Goal: Task Accomplishment & Management: Manage account settings

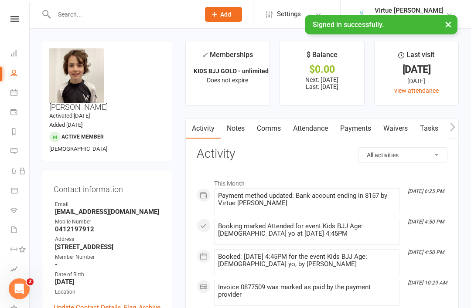
click at [16, 73] on icon at bounding box center [13, 72] width 7 height 7
select select "100"
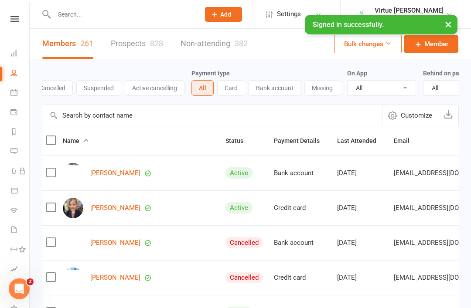
scroll to position [0, 83]
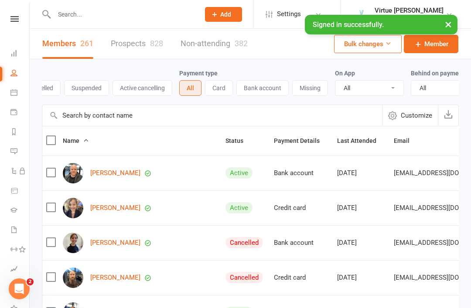
click at [321, 89] on button "Missing" at bounding box center [310, 88] width 36 height 16
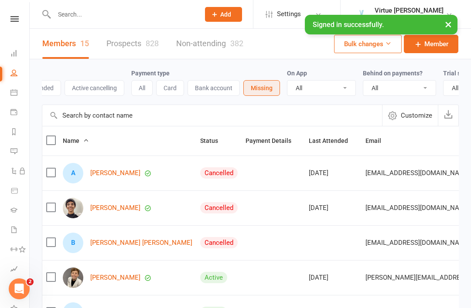
scroll to position [0, 139]
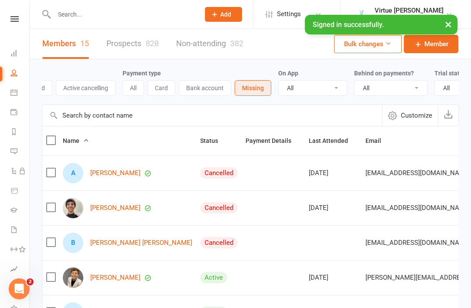
click at [414, 92] on select "All No Yes" at bounding box center [390, 88] width 72 height 15
select select "true"
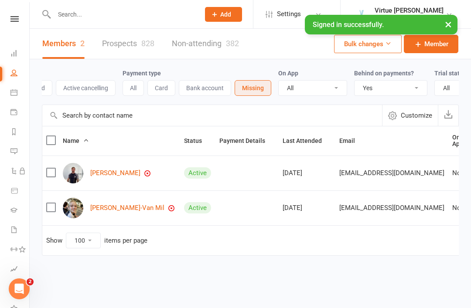
scroll to position [0, 0]
click at [18, 75] on link "People" at bounding box center [20, 74] width 20 height 20
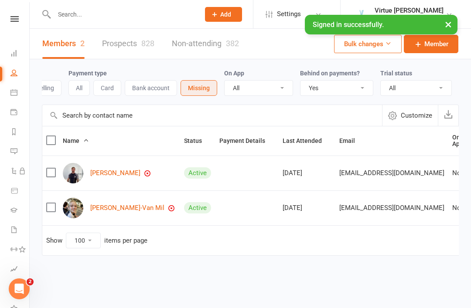
scroll to position [0, 195]
click at [365, 86] on select "All No Yes" at bounding box center [336, 88] width 72 height 15
click at [83, 86] on button "All" at bounding box center [78, 88] width 21 height 16
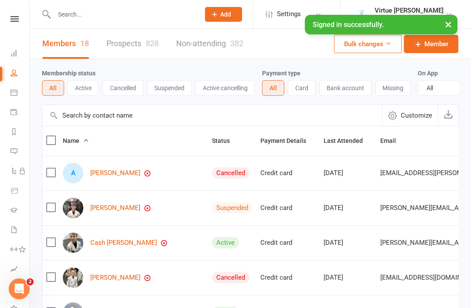
scroll to position [0, 0]
click at [88, 91] on button "Active" at bounding box center [83, 88] width 31 height 16
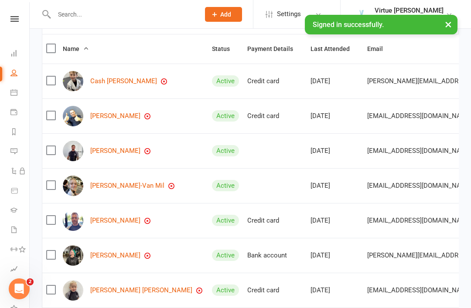
scroll to position [89, 0]
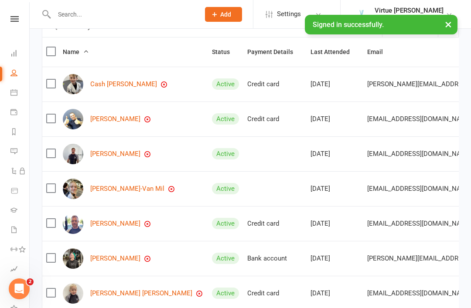
click at [119, 262] on link "[PERSON_NAME]" at bounding box center [115, 258] width 50 height 7
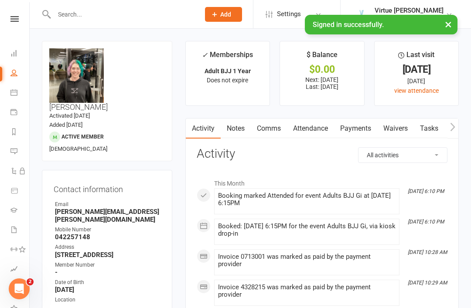
click at [360, 126] on link "Payments" at bounding box center [355, 129] width 43 height 20
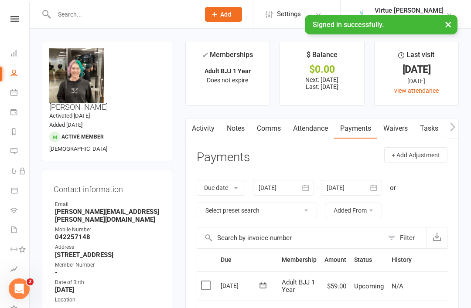
select select "true"
select select "100"
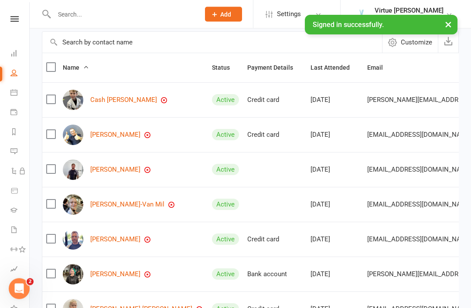
scroll to position [82, 0]
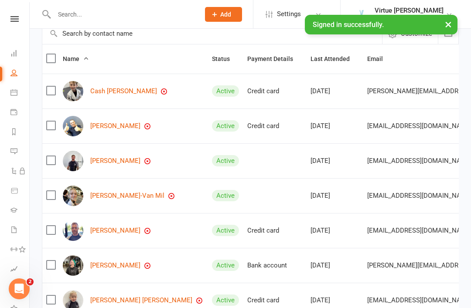
click at [122, 233] on link "[PERSON_NAME]" at bounding box center [115, 230] width 50 height 7
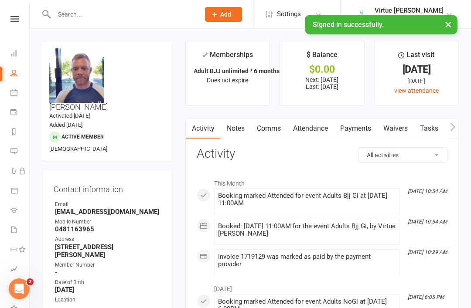
click at [358, 133] on link "Payments" at bounding box center [355, 129] width 43 height 20
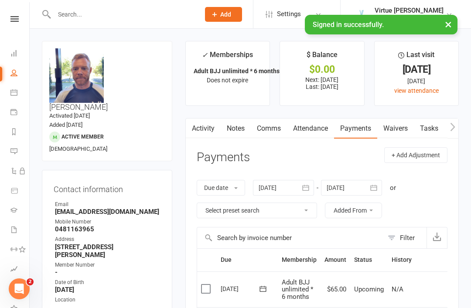
scroll to position [28, 0]
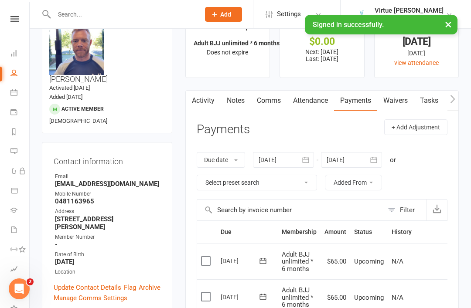
select select "true"
select select "100"
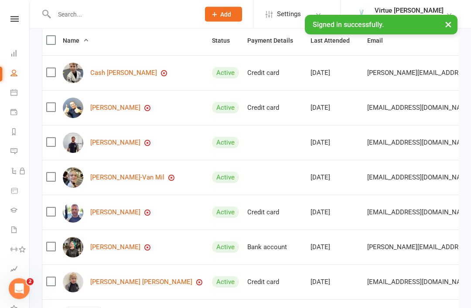
scroll to position [100, 0]
click at [109, 284] on link "[PERSON_NAME] [PERSON_NAME]" at bounding box center [141, 282] width 102 height 7
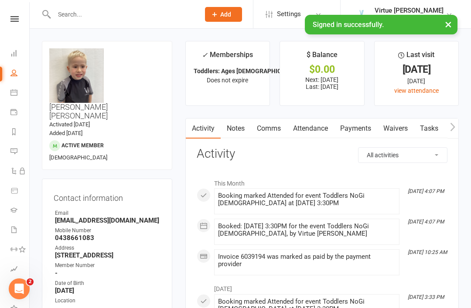
click at [357, 136] on link "Payments" at bounding box center [355, 129] width 43 height 20
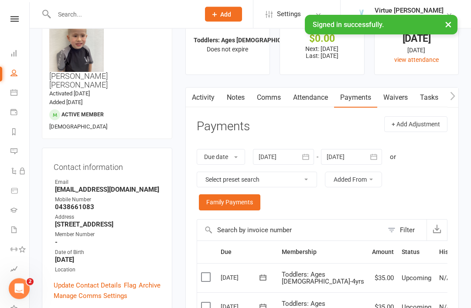
scroll to position [29, 0]
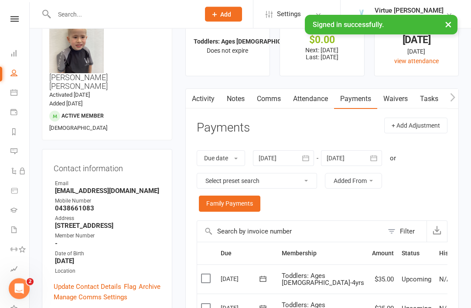
scroll to position [28, 0]
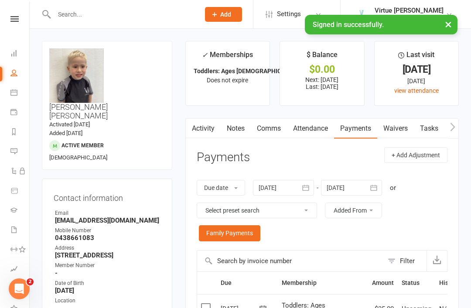
select select "true"
select select "100"
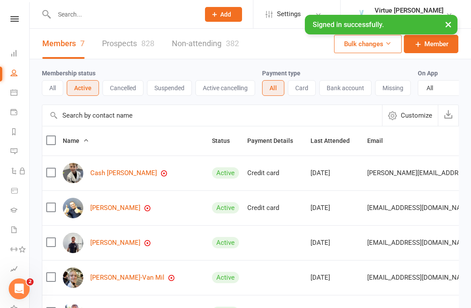
click at [122, 209] on link "[PERSON_NAME]" at bounding box center [115, 207] width 50 height 7
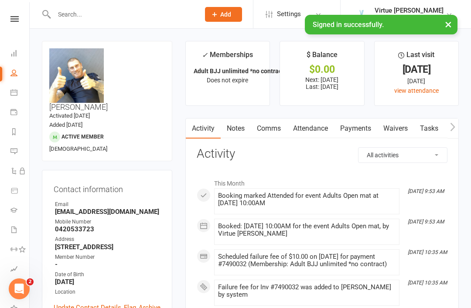
click at [358, 132] on link "Payments" at bounding box center [355, 129] width 43 height 20
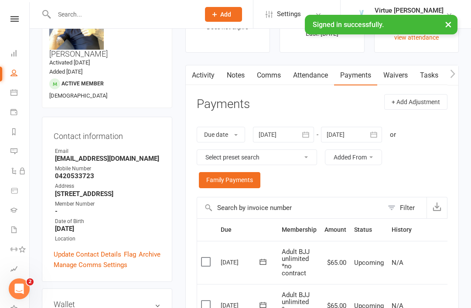
scroll to position [52, 0]
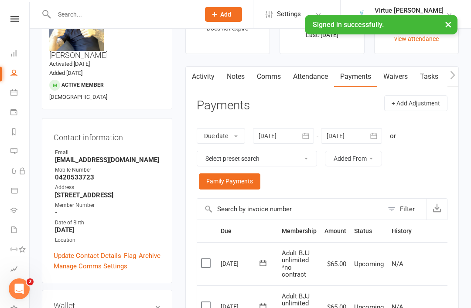
click at [305, 135] on icon "button" at bounding box center [305, 136] width 7 height 6
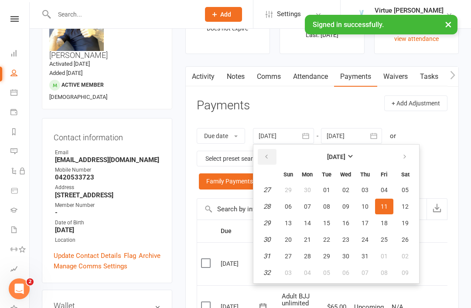
click at [269, 156] on icon "button" at bounding box center [266, 156] width 6 height 7
click at [291, 191] on span "01" at bounding box center [288, 190] width 7 height 7
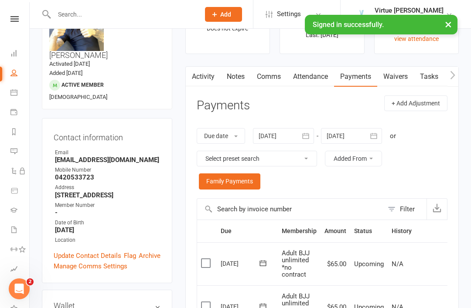
type input "[DATE]"
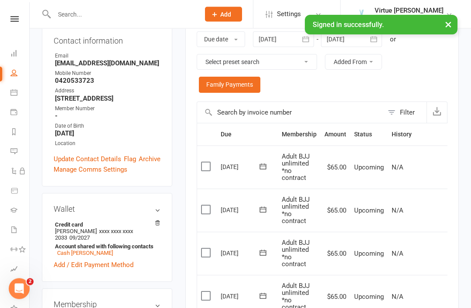
scroll to position [149, 0]
click at [80, 250] on link "Cash [PERSON_NAME]" at bounding box center [85, 253] width 56 height 7
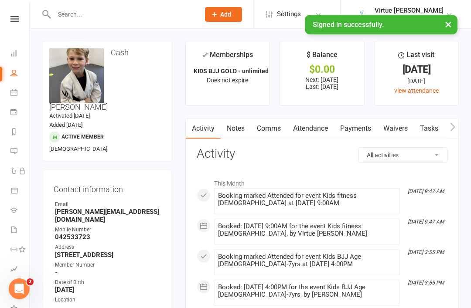
click at [359, 131] on link "Payments" at bounding box center [355, 129] width 43 height 20
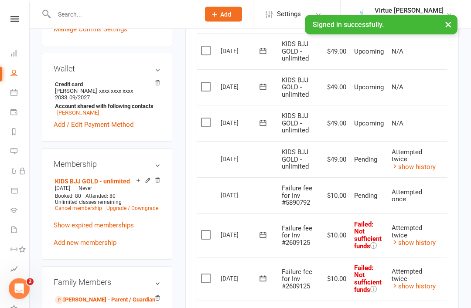
scroll to position [297, 0]
click at [12, 72] on icon at bounding box center [13, 72] width 7 height 7
select select "true"
select select "100"
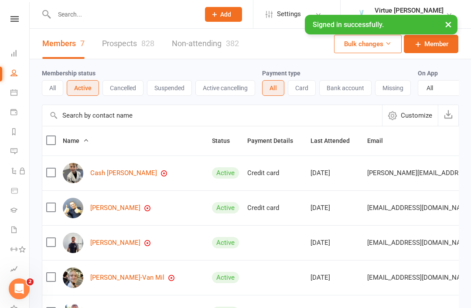
click at [63, 82] on button "All" at bounding box center [52, 88] width 21 height 16
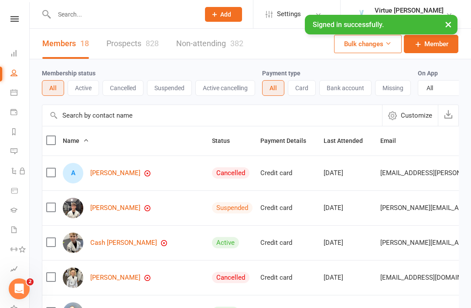
click at [399, 87] on button "Missing" at bounding box center [393, 88] width 36 height 16
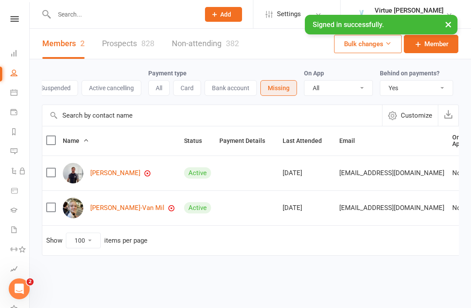
scroll to position [0, 115]
click at [447, 89] on select "All No Yes" at bounding box center [415, 88] width 72 height 15
select select
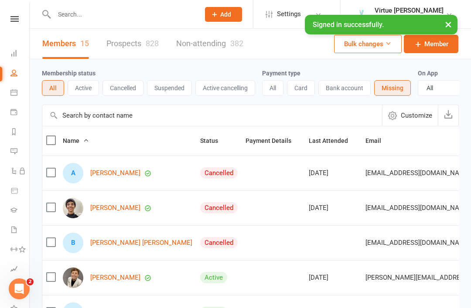
scroll to position [0, 0]
click at [89, 85] on button "Active" at bounding box center [83, 88] width 31 height 16
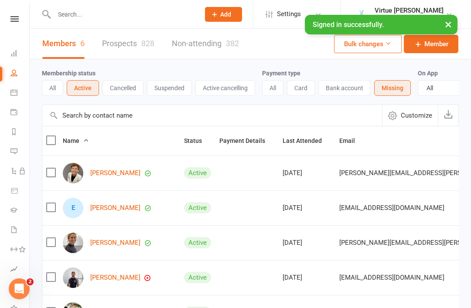
click at [276, 92] on button "All" at bounding box center [272, 88] width 21 height 16
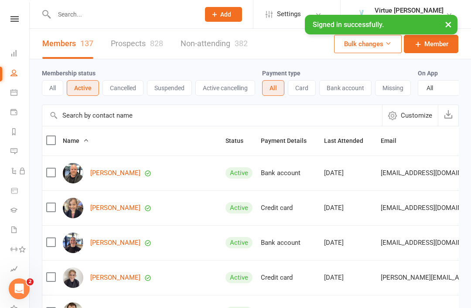
click at [185, 91] on button "Suspended" at bounding box center [169, 88] width 45 height 16
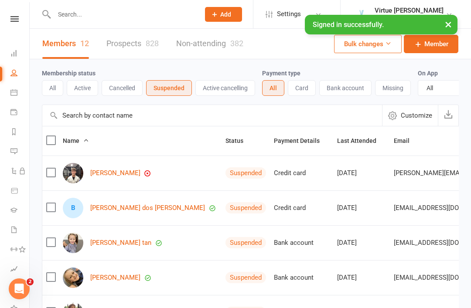
click at [232, 88] on button "Active cancelling" at bounding box center [225, 88] width 60 height 16
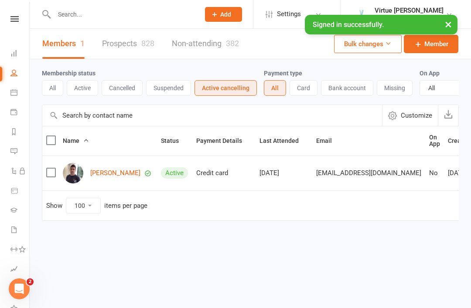
click at [84, 90] on button "Active" at bounding box center [82, 88] width 31 height 16
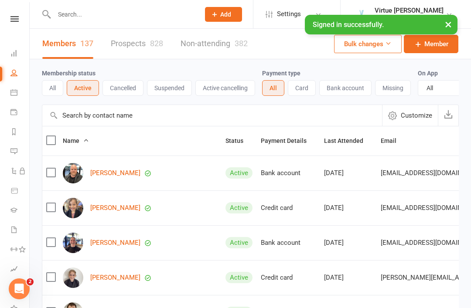
click at [153, 113] on input "text" at bounding box center [212, 115] width 340 height 21
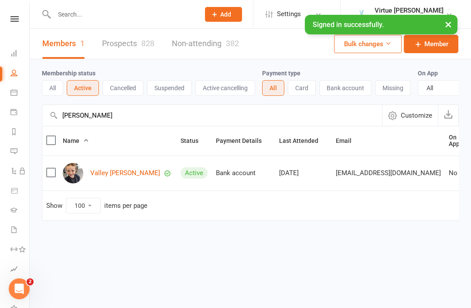
click at [120, 121] on input "[PERSON_NAME]" at bounding box center [212, 115] width 340 height 21
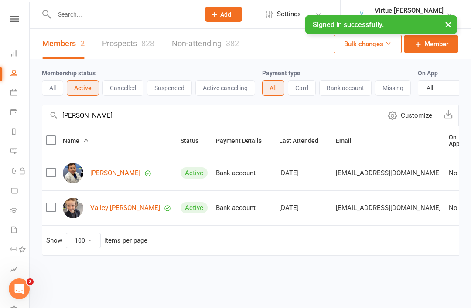
type input "[PERSON_NAME]"
click at [125, 173] on link "[PERSON_NAME]" at bounding box center [115, 173] width 50 height 7
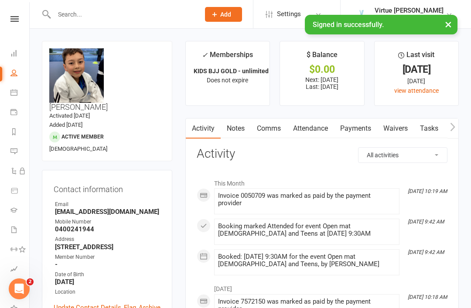
click at [350, 134] on link "Payments" at bounding box center [355, 129] width 43 height 20
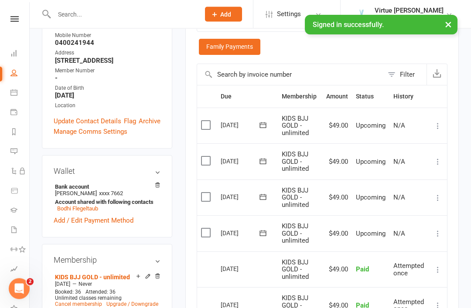
scroll to position [187, 0]
click at [74, 301] on link "Cancel membership" at bounding box center [78, 304] width 47 height 6
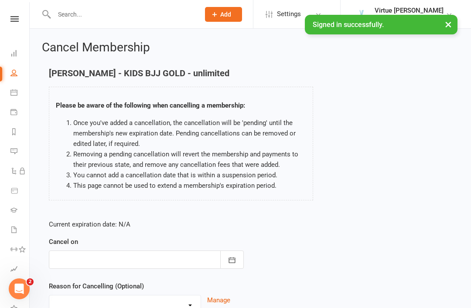
click at [228, 255] on button "button" at bounding box center [232, 260] width 24 height 18
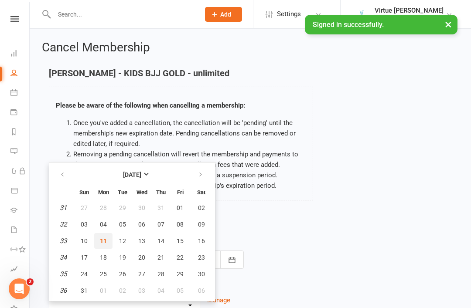
click at [107, 241] on button "11" at bounding box center [103, 241] width 18 height 16
type input "[DATE]"
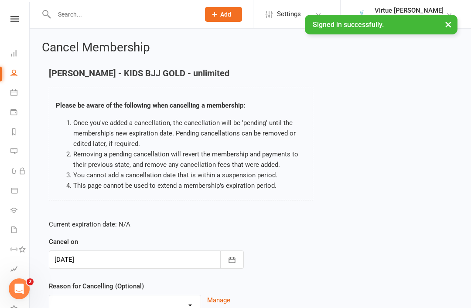
click at [192, 307] on select "Holiday Injury Other reason" at bounding box center [124, 303] width 151 height 17
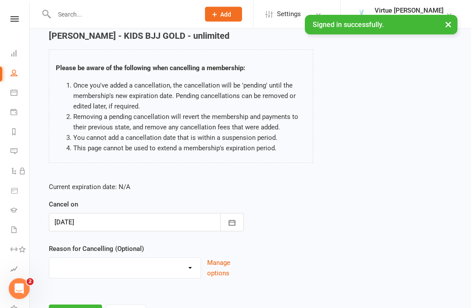
click at [186, 265] on select "Holiday Injury Other reason" at bounding box center [124, 266] width 151 height 17
select select "2"
click at [168, 308] on input at bounding box center [146, 314] width 195 height 18
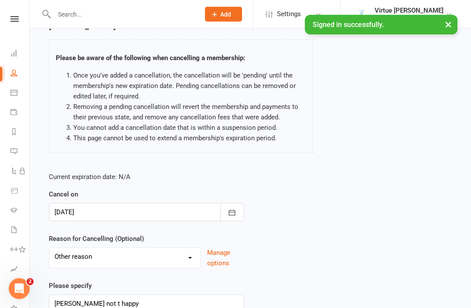
scroll to position [98, 0]
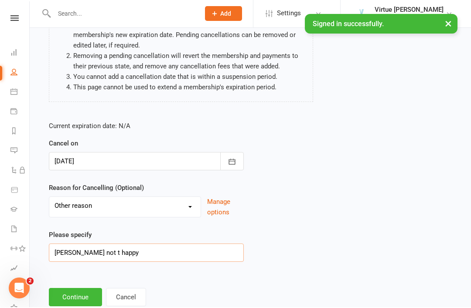
click at [173, 252] on input "[PERSON_NAME] not t happy" at bounding box center [146, 254] width 195 height 18
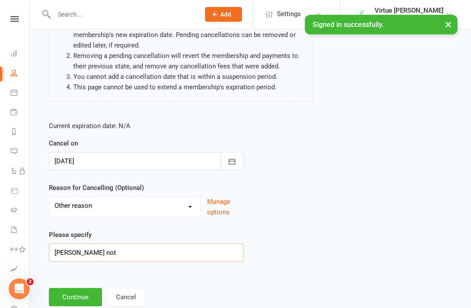
click at [154, 259] on input "[PERSON_NAME] not" at bounding box center [146, 253] width 195 height 18
type input "[PERSON_NAME] not happy"
click at [81, 296] on button "Continue" at bounding box center [75, 297] width 53 height 18
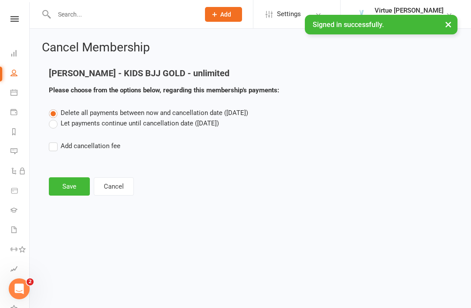
click at [74, 183] on button "Save" at bounding box center [69, 186] width 41 height 18
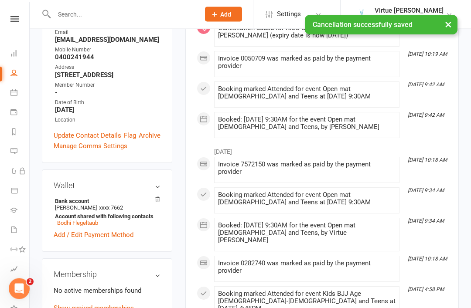
scroll to position [168, 0]
click at [89, 220] on link "Bodhi Flegeltaub" at bounding box center [77, 223] width 41 height 7
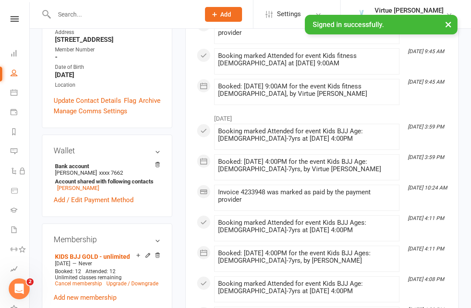
scroll to position [207, 0]
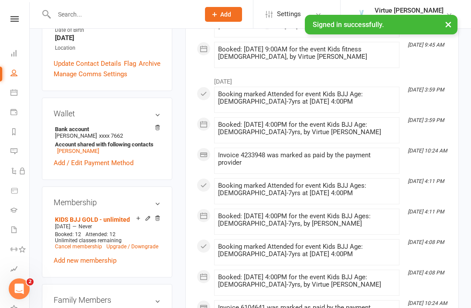
click at [86, 250] on link "Cancel membership" at bounding box center [78, 247] width 47 height 6
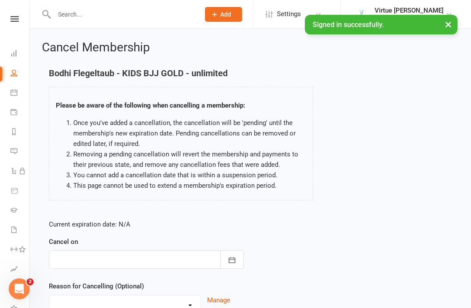
click at [232, 256] on icon "button" at bounding box center [232, 260] width 9 height 9
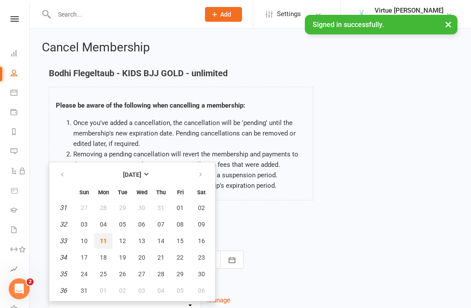
click at [100, 242] on span "11" at bounding box center [103, 241] width 7 height 7
type input "[DATE]"
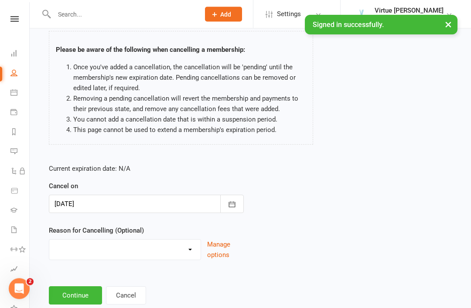
scroll to position [56, 0]
click at [193, 249] on select "Holiday Injury Other reason" at bounding box center [124, 247] width 151 height 17
select select "2"
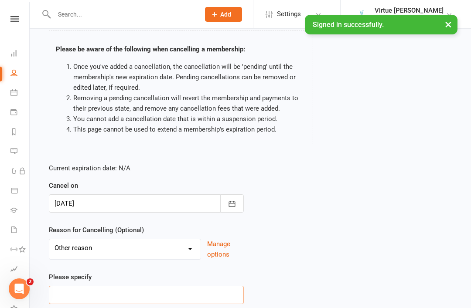
click at [159, 293] on input at bounding box center [146, 295] width 195 height 18
type input "[PERSON_NAME] not happy"
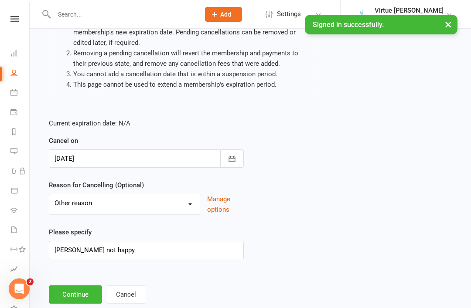
scroll to position [102, 0]
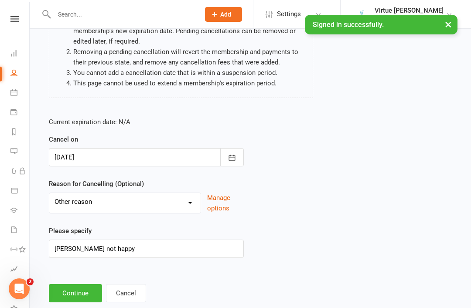
click at [74, 292] on button "Continue" at bounding box center [75, 293] width 53 height 18
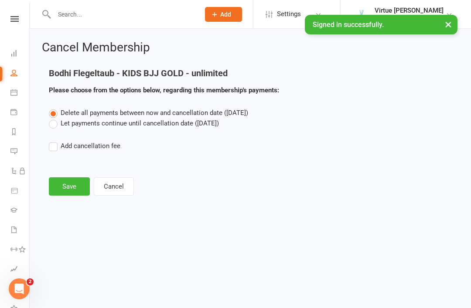
click at [67, 187] on button "Save" at bounding box center [69, 186] width 41 height 18
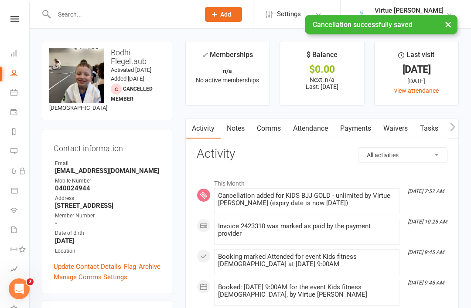
click at [15, 79] on link "People" at bounding box center [20, 74] width 20 height 20
select select "100"
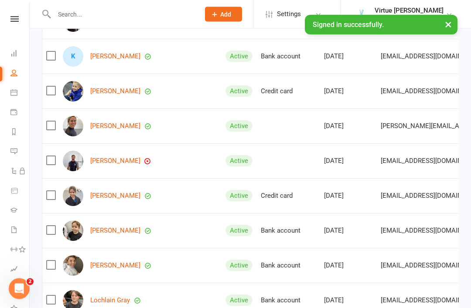
scroll to position [2845, 0]
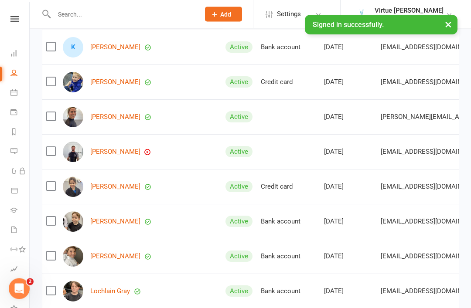
click at [119, 115] on link "[PERSON_NAME]" at bounding box center [115, 117] width 50 height 7
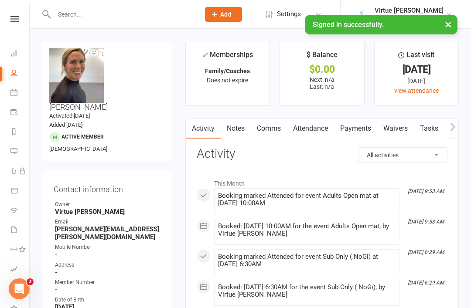
click at [311, 128] on link "Attendance" at bounding box center [310, 129] width 47 height 20
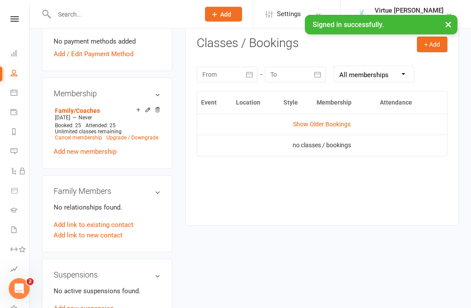
scroll to position [353, 0]
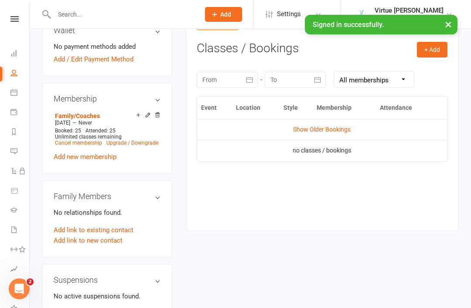
click at [17, 74] on icon at bounding box center [13, 72] width 7 height 7
select select "100"
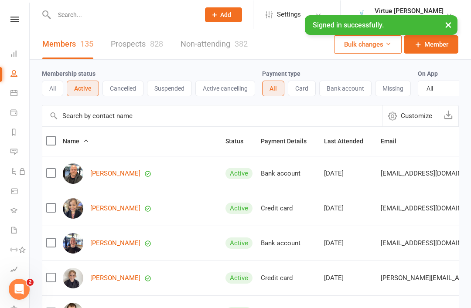
click at [146, 118] on input "text" at bounding box center [212, 115] width 340 height 21
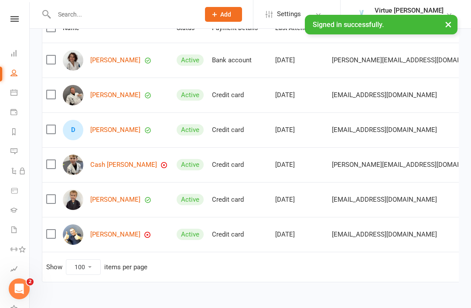
scroll to position [112, 0]
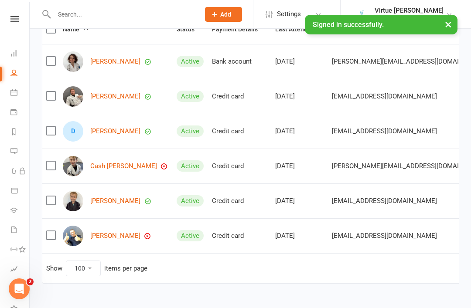
type input "[PERSON_NAME]"
click at [110, 235] on link "[PERSON_NAME]" at bounding box center [115, 235] width 50 height 7
